Goal: Entertainment & Leisure: Consume media (video, audio)

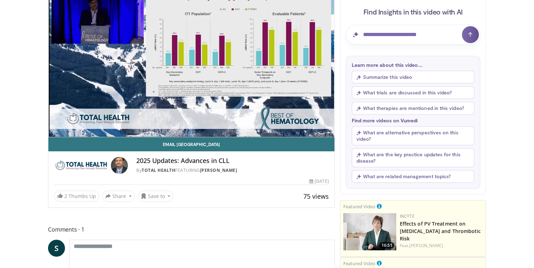
scroll to position [69, 0]
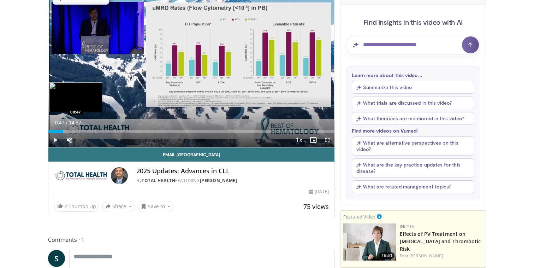
click at [64, 132] on div "Progress Bar" at bounding box center [64, 131] width 1 height 3
click at [71, 131] on div "Progress Bar" at bounding box center [71, 131] width 1 height 3
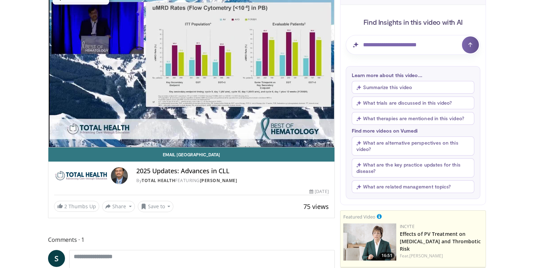
click at [78, 132] on video-js "**********" at bounding box center [191, 66] width 286 height 161
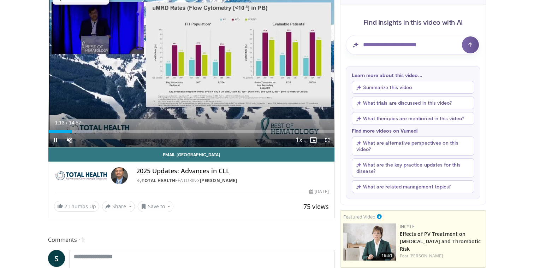
click at [87, 134] on div "Current Time 1:13 / Duration 14:57 Pause Skip Backward Skip Forward Unmute Load…" at bounding box center [191, 140] width 286 height 14
click at [91, 131] on div "Progress Bar" at bounding box center [91, 131] width 1 height 3
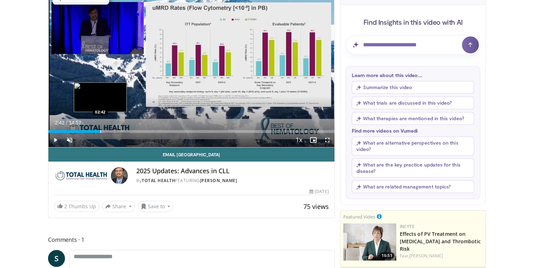
click at [100, 131] on div "Progress Bar" at bounding box center [100, 131] width 1 height 3
click at [107, 132] on div "Progress Bar" at bounding box center [107, 131] width 1 height 3
click at [117, 132] on div "Progress Bar" at bounding box center [117, 131] width 1 height 3
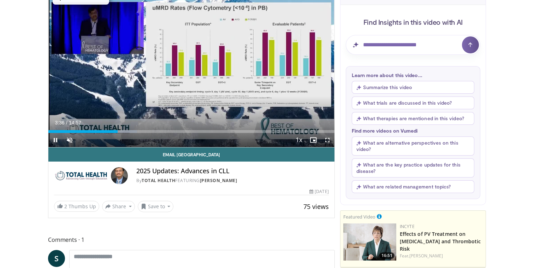
click at [127, 133] on div "Current Time 3:36 / Duration 14:57 Pause Skip Backward Skip Forward Unmute Load…" at bounding box center [191, 140] width 286 height 14
click at [135, 135] on div "Current Time 3:37 / Duration 14:57 Pause Skip Backward Skip Forward Unmute Load…" at bounding box center [191, 140] width 286 height 14
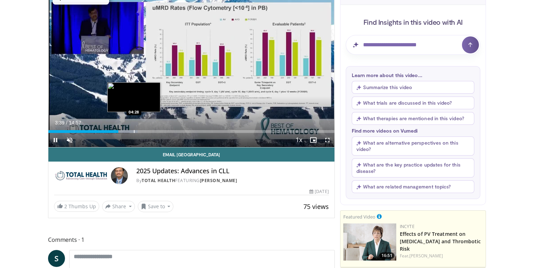
click at [134, 131] on div "Progress Bar" at bounding box center [134, 131] width 1 height 3
click at [141, 131] on div "Progress Bar" at bounding box center [141, 131] width 1 height 3
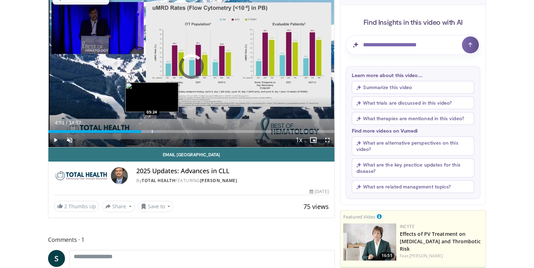
click at [152, 132] on div "Progress Bar" at bounding box center [152, 131] width 1 height 3
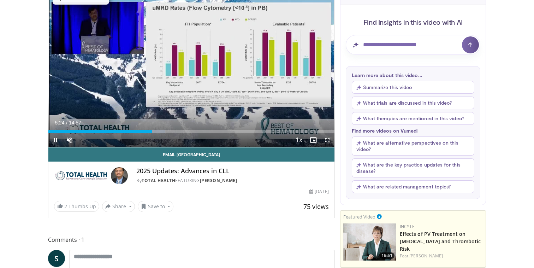
click at [158, 133] on div "Current Time 5:24 / Duration 14:57 Pause Skip Backward Skip Forward Unmute Load…" at bounding box center [191, 140] width 286 height 14
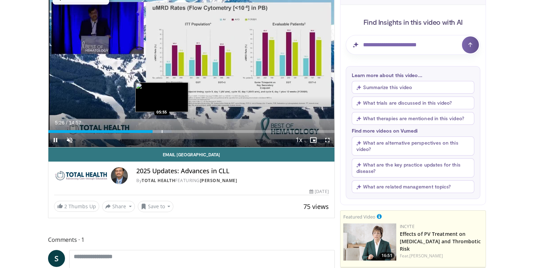
click at [162, 132] on div "Progress Bar" at bounding box center [162, 131] width 1 height 3
click at [171, 132] on div "Progress Bar" at bounding box center [171, 131] width 1 height 3
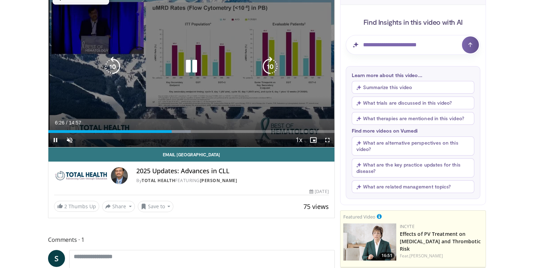
click at [184, 132] on div "Progress Bar" at bounding box center [176, 131] width 29 height 3
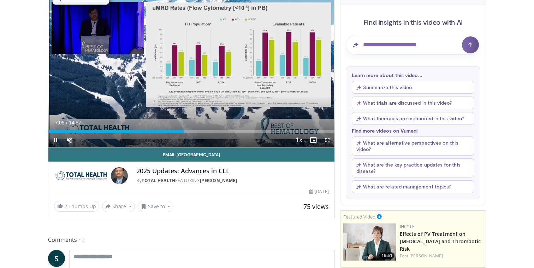
click at [197, 133] on div "Current Time 7:05 / Duration 14:57 Pause Skip Backward Skip Forward Unmute Load…" at bounding box center [191, 140] width 286 height 14
click at [207, 134] on div "Current Time 7:06 / Duration 14:57 Pause Skip Backward Skip Forward Unmute Load…" at bounding box center [191, 140] width 286 height 14
click at [214, 135] on div "Current Time 7:07 / Duration 14:57 Pause Skip Backward Skip Forward Unmute Load…" at bounding box center [191, 140] width 286 height 14
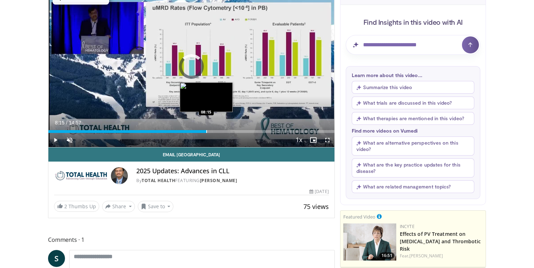
click at [206, 131] on div "Progress Bar" at bounding box center [206, 131] width 1 height 3
click at [217, 130] on div "Progress Bar" at bounding box center [217, 131] width 1 height 3
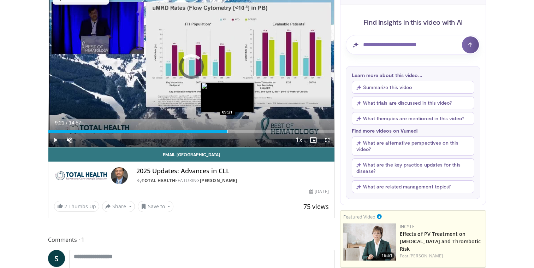
click at [227, 131] on div "Progress Bar" at bounding box center [227, 131] width 1 height 3
click at [236, 131] on div "Progress Bar" at bounding box center [236, 131] width 1 height 3
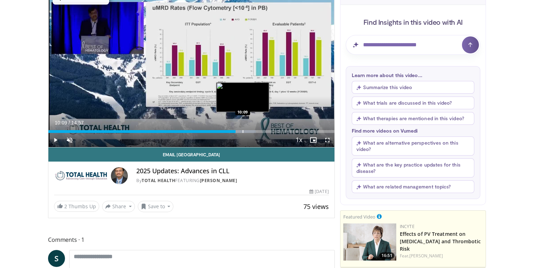
click at [243, 130] on div "Progress Bar" at bounding box center [243, 131] width 1 height 3
click at [251, 131] on div "Progress Bar" at bounding box center [251, 131] width 1 height 3
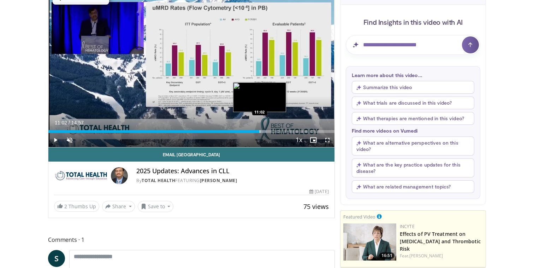
click at [260, 131] on div "Progress Bar" at bounding box center [260, 131] width 1 height 3
